Goal: Task Accomplishment & Management: Use online tool/utility

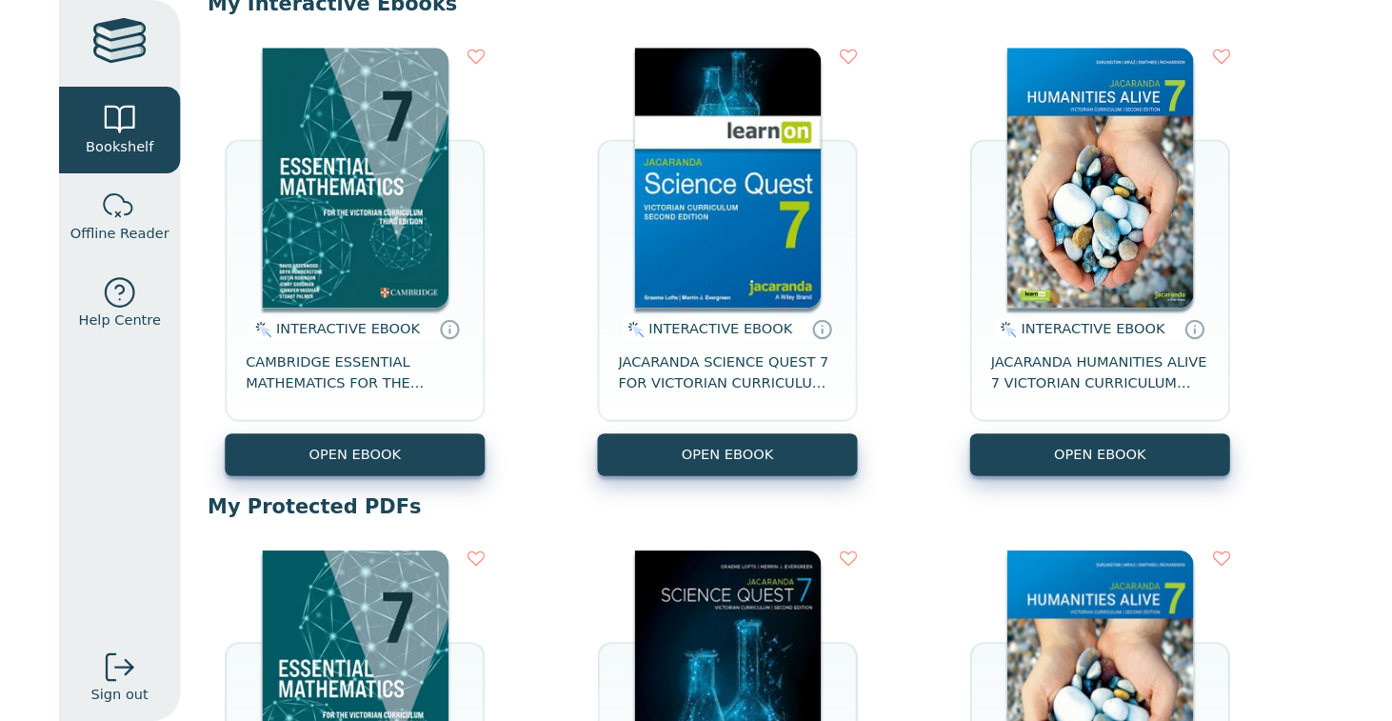
scroll to position [205, 0]
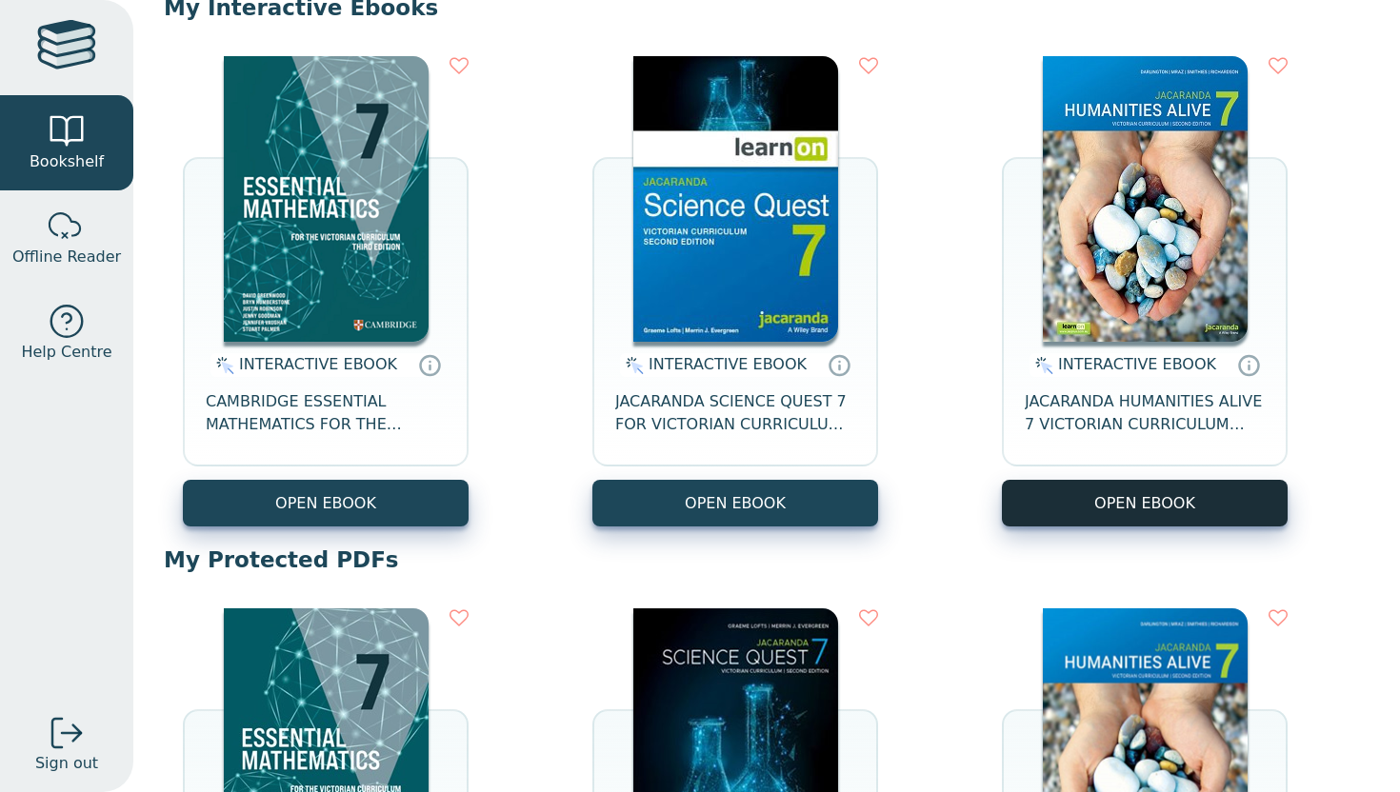
click at [1095, 501] on button "OPEN EBOOK" at bounding box center [1145, 503] width 286 height 47
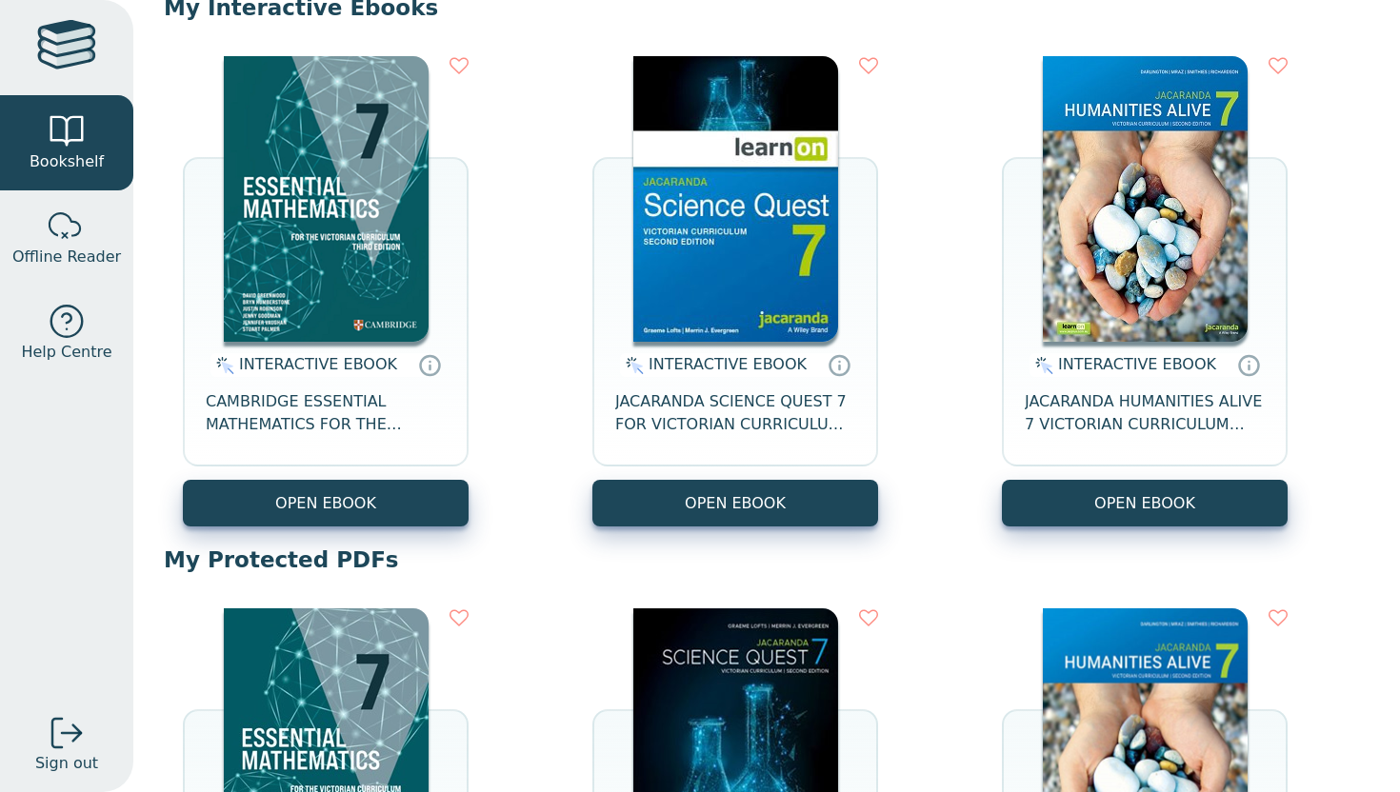
click at [1100, 479] on div "INTERACTIVE EBOOK JACARANDA HUMANITIES ALIVE 7 VICTORIAN CURRICULUM LEARNON EBO…" at bounding box center [1145, 411] width 286 height 138
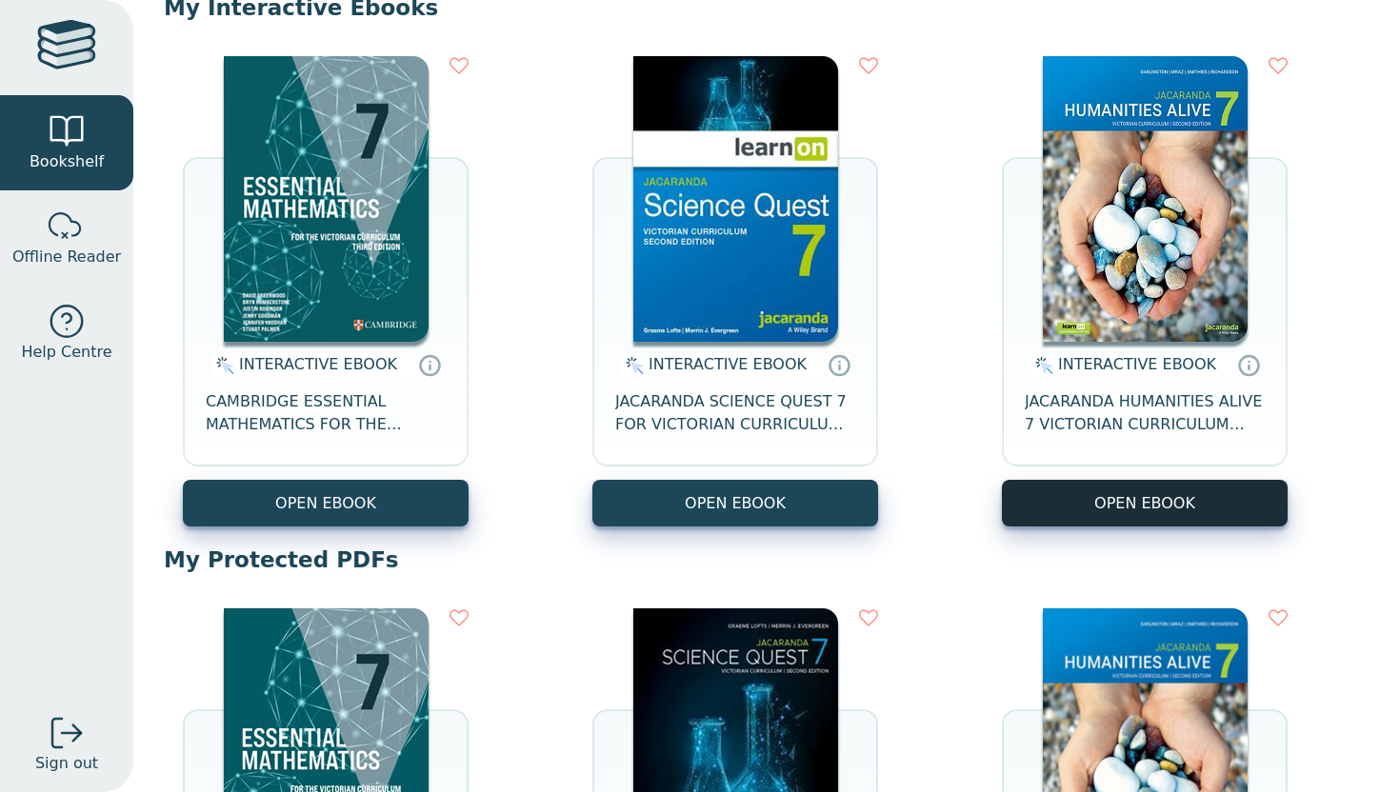
click at [1107, 498] on button "OPEN EBOOK" at bounding box center [1145, 503] width 286 height 47
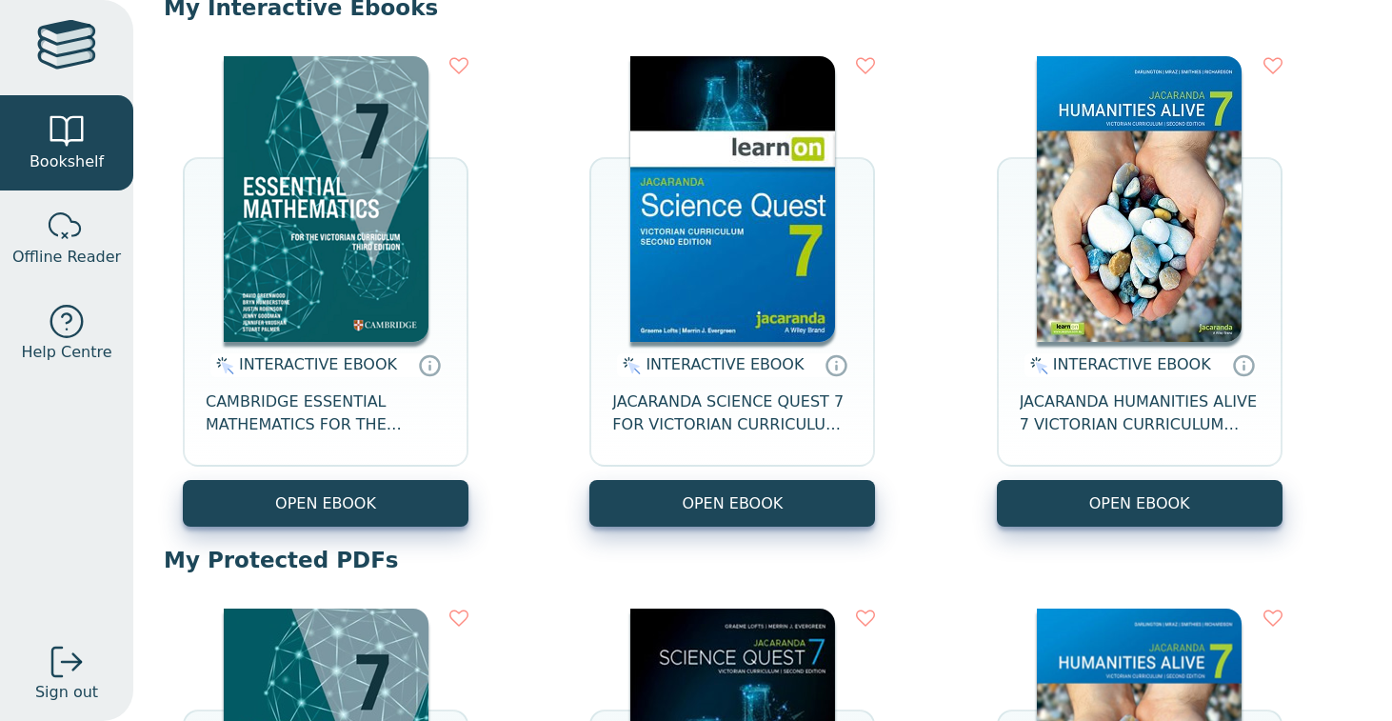
click at [1106, 213] on img at bounding box center [1139, 199] width 205 height 286
click at [1245, 365] on icon at bounding box center [1243, 365] width 29 height 28
